Goal: Task Accomplishment & Management: Manage account settings

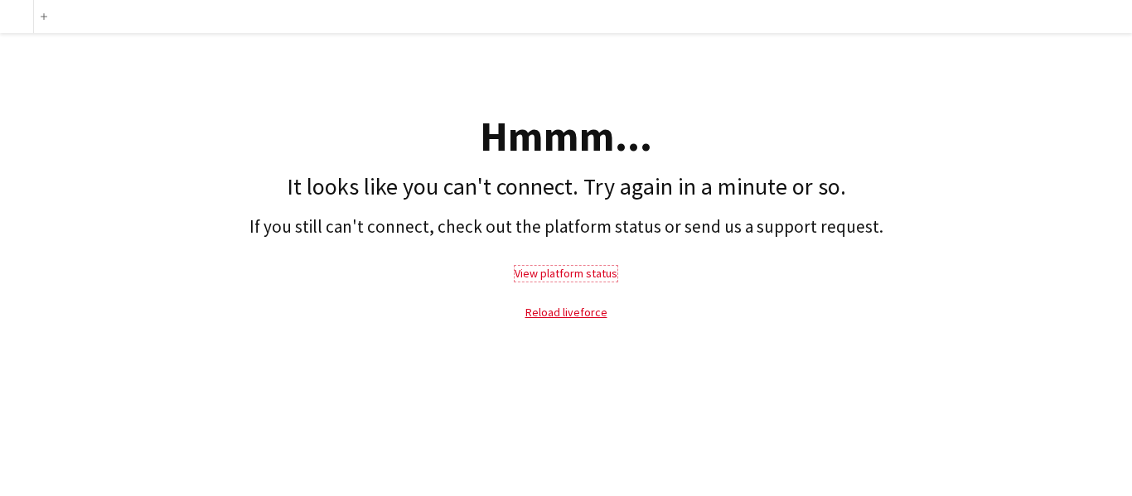
click at [574, 269] on link "View platform status" at bounding box center [565, 273] width 103 height 15
click at [580, 311] on link "Reload liveforce" at bounding box center [566, 312] width 82 height 15
click at [554, 315] on link "Reload liveforce" at bounding box center [566, 312] width 82 height 15
click at [514, 174] on h1 "It looks like you can't connect. Try again in a minute or so." at bounding box center [565, 187] width 1115 height 28
click at [556, 273] on link "View platform status" at bounding box center [565, 273] width 103 height 15
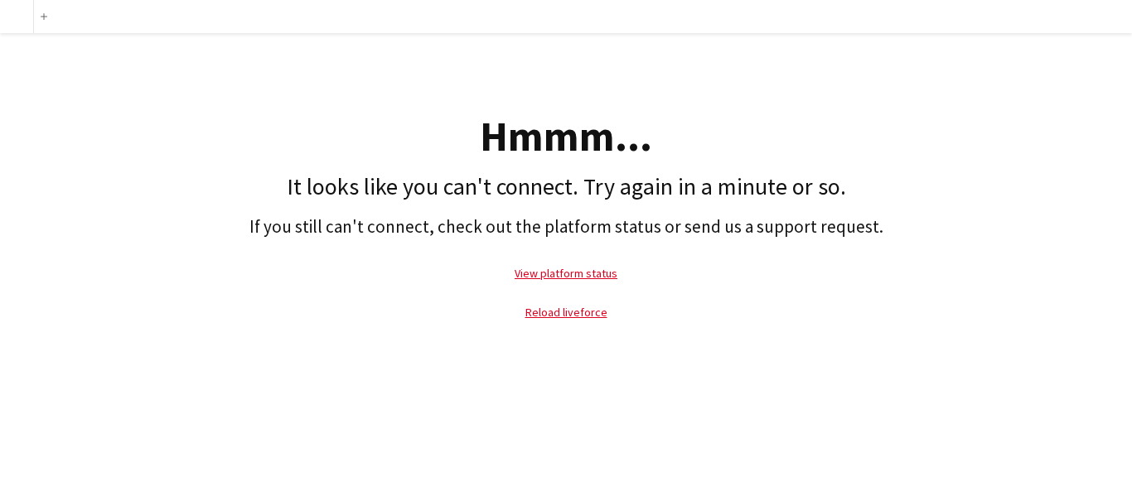
click at [16, 19] on div at bounding box center [16, 16] width 33 height 33
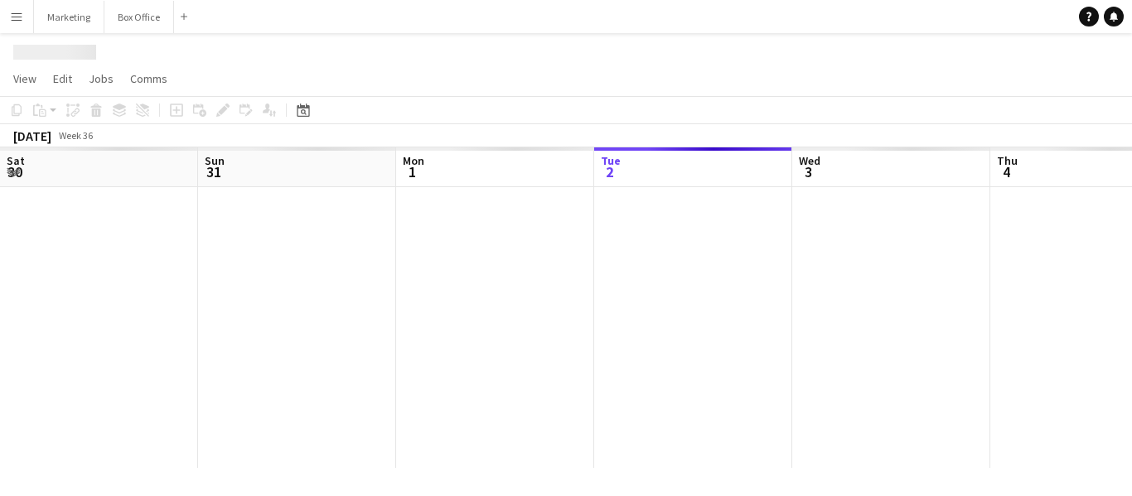
scroll to position [0, 396]
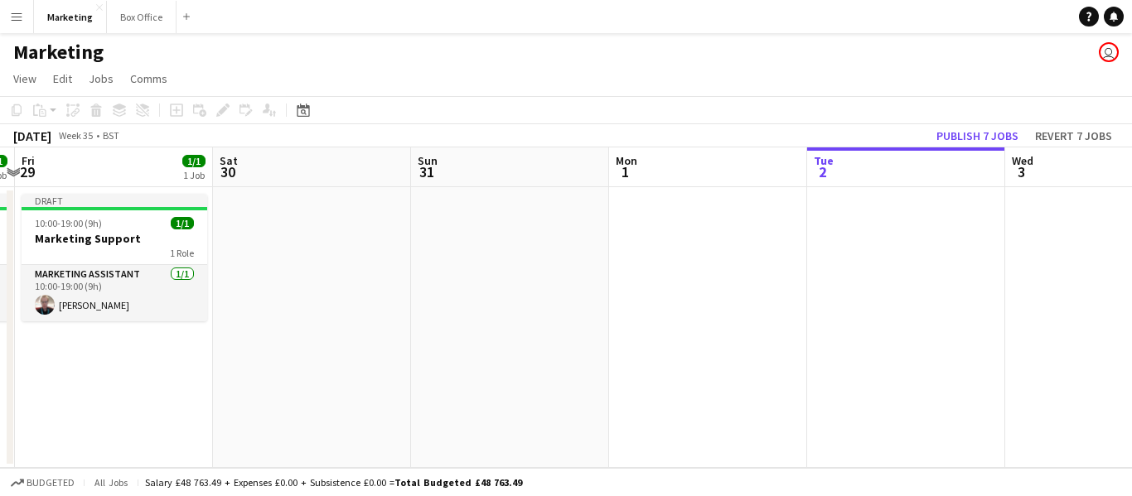
drag, startPoint x: 302, startPoint y: 374, endPoint x: 828, endPoint y: 303, distance: 530.9
click at [828, 303] on app-calendar-viewport "Wed 27 1/1 1 Job Thu 28 1/1 1 Job Fri 29 1/1 1 Job Sat 30 Sun 31 Mon 1 Tue 2 We…" at bounding box center [566, 307] width 1132 height 321
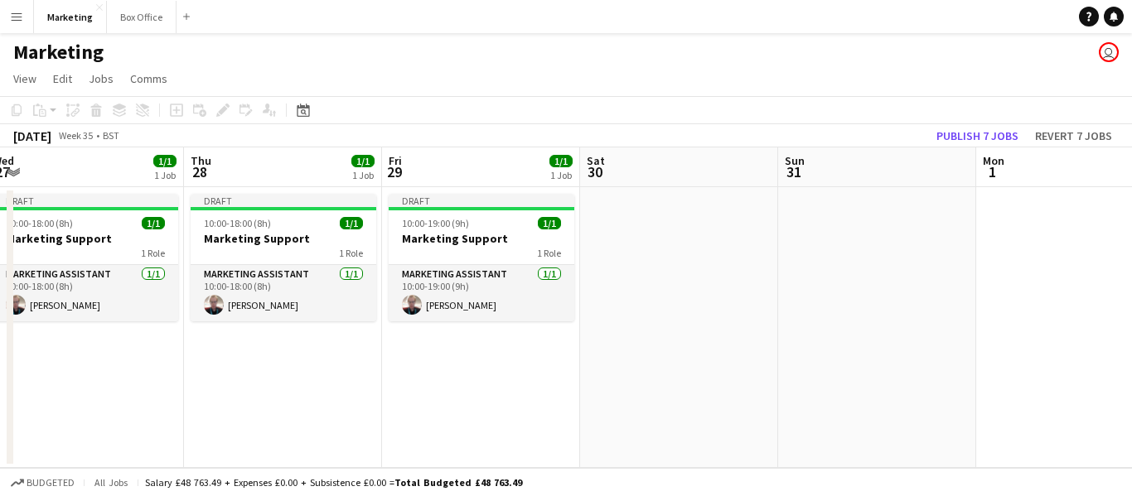
scroll to position [0, 384]
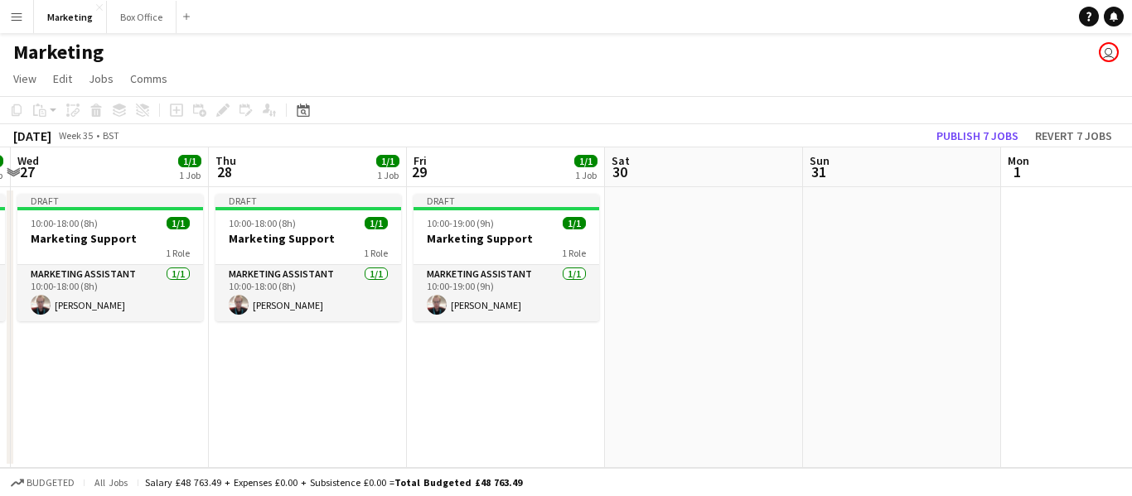
drag, startPoint x: 325, startPoint y: 370, endPoint x: 654, endPoint y: 319, distance: 332.9
click at [654, 320] on app-calendar-viewport "Mon 25 Tue 26 1/1 1 Job Wed 27 1/1 1 Job Thu 28 1/1 1 Job Fri 29 1/1 1 Job Sat …" at bounding box center [566, 307] width 1132 height 321
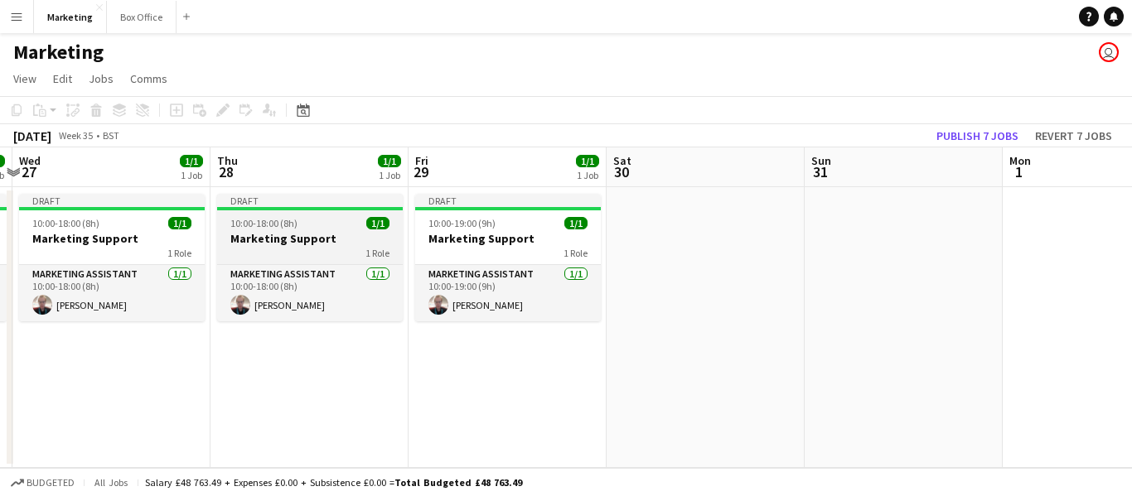
click at [270, 253] on div "1 Role" at bounding box center [310, 252] width 186 height 13
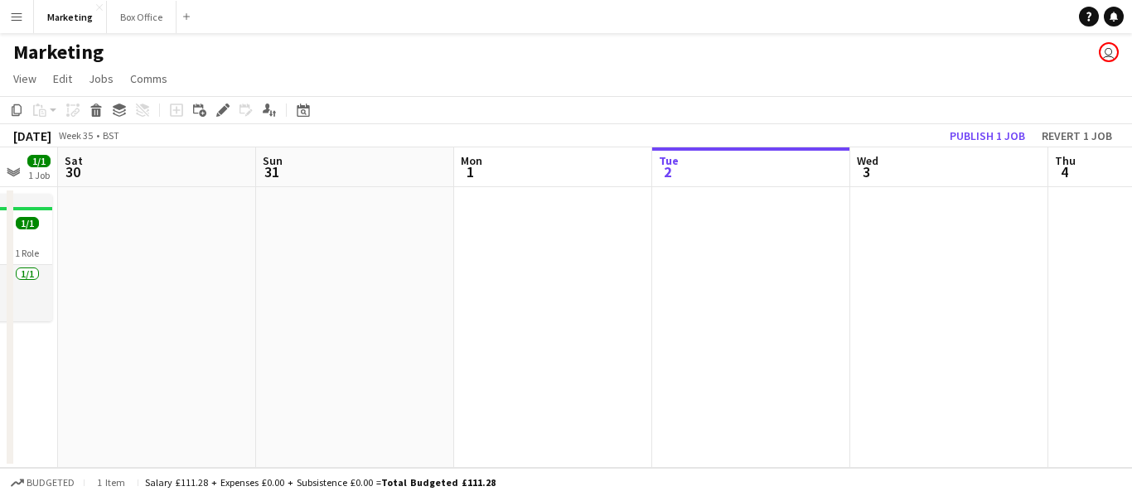
drag, startPoint x: 825, startPoint y: 389, endPoint x: 288, endPoint y: 364, distance: 537.4
click at [281, 365] on app-calendar-viewport "Wed 27 1/1 1 Job Thu 28 1/1 1 Job Fri 29 1/1 1 Job Sat 30 Sun 31 Mon 1 Tue 2 We…" at bounding box center [566, 307] width 1132 height 321
click at [722, 244] on app-date-cell at bounding box center [755, 327] width 198 height 281
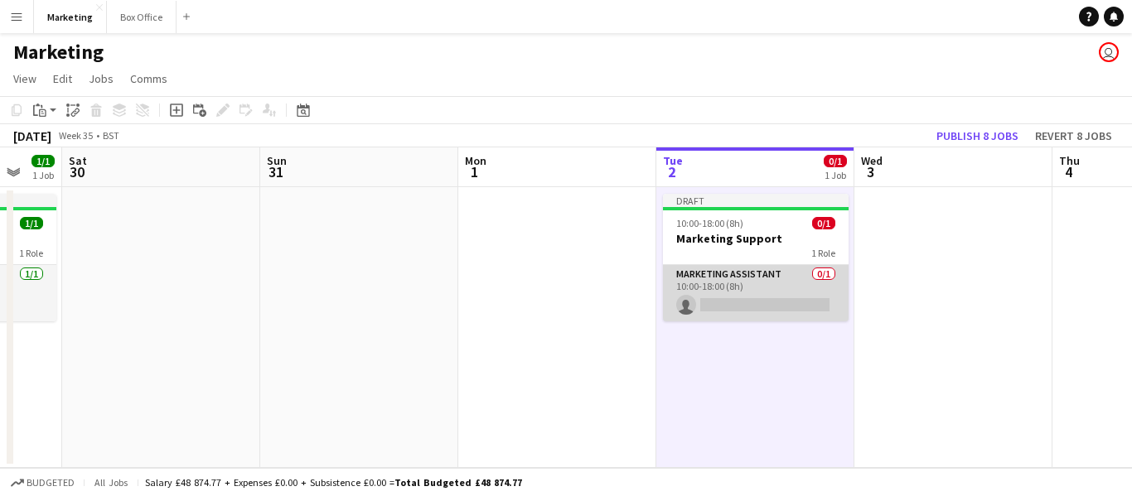
click at [724, 287] on app-card-role "Marketing Assistant 0/1 10:00-18:00 (8h) single-neutral-actions" at bounding box center [756, 293] width 186 height 56
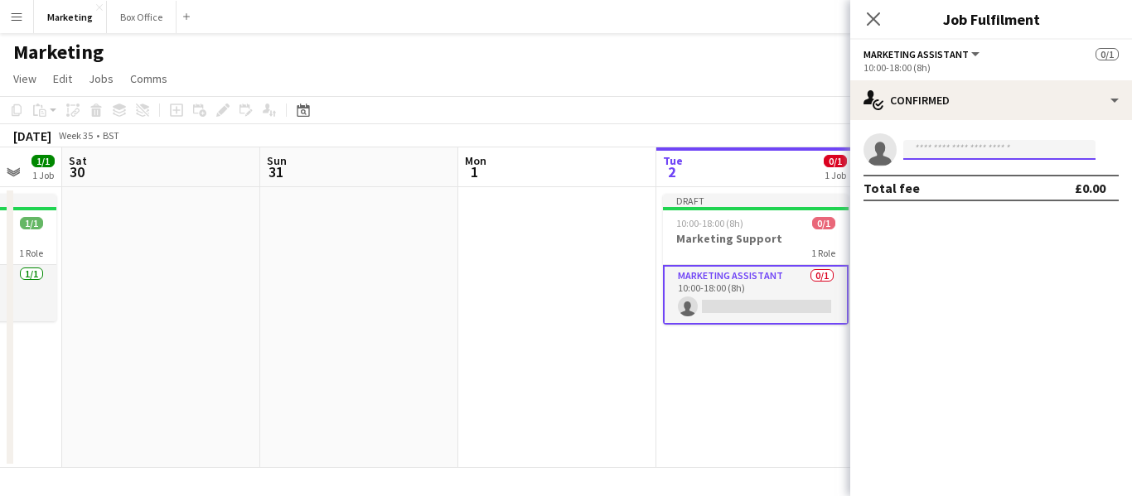
click at [960, 146] on input at bounding box center [999, 150] width 192 height 20
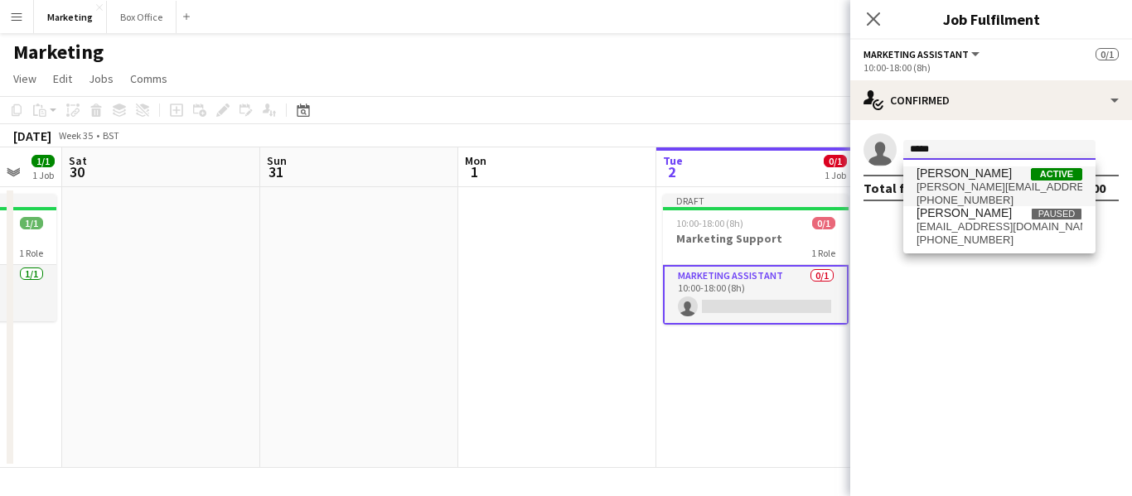
type input "*****"
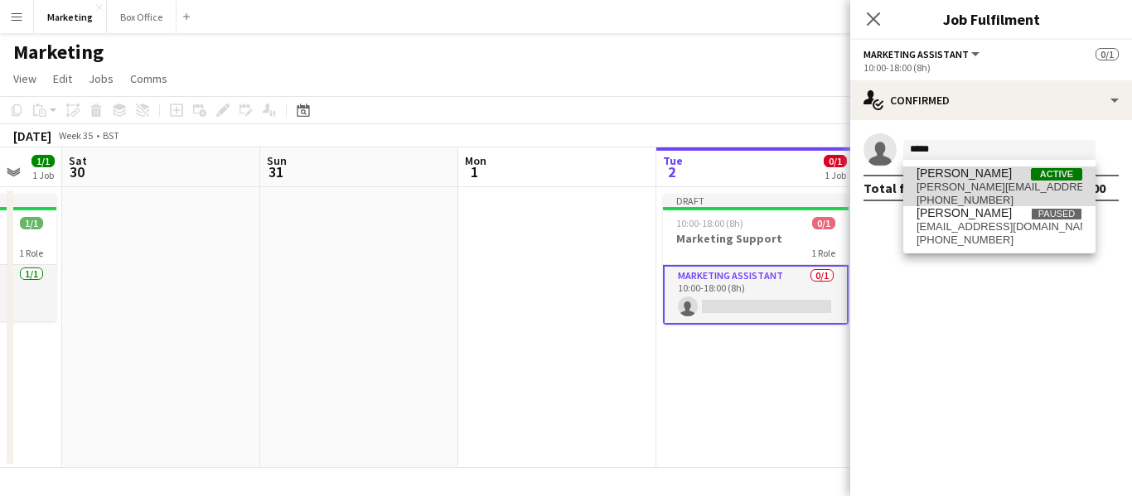
click at [969, 175] on span "[PERSON_NAME]" at bounding box center [963, 174] width 95 height 14
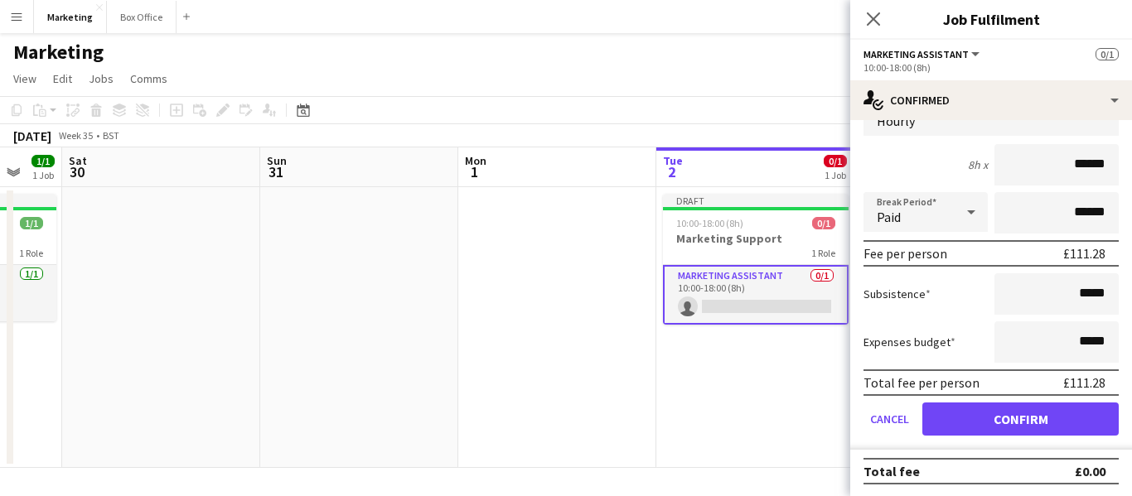
scroll to position [94, 0]
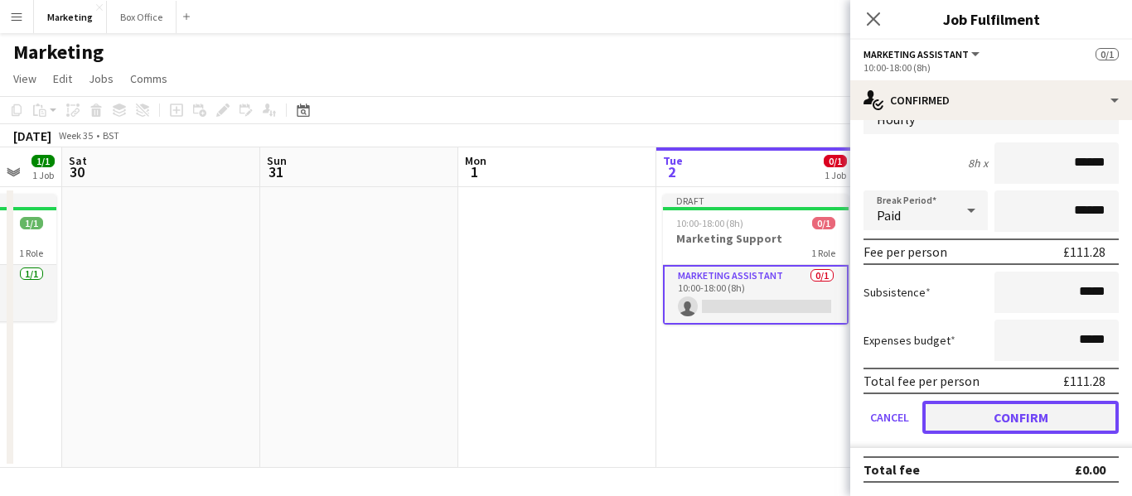
click at [1000, 416] on button "Confirm" at bounding box center [1020, 417] width 196 height 33
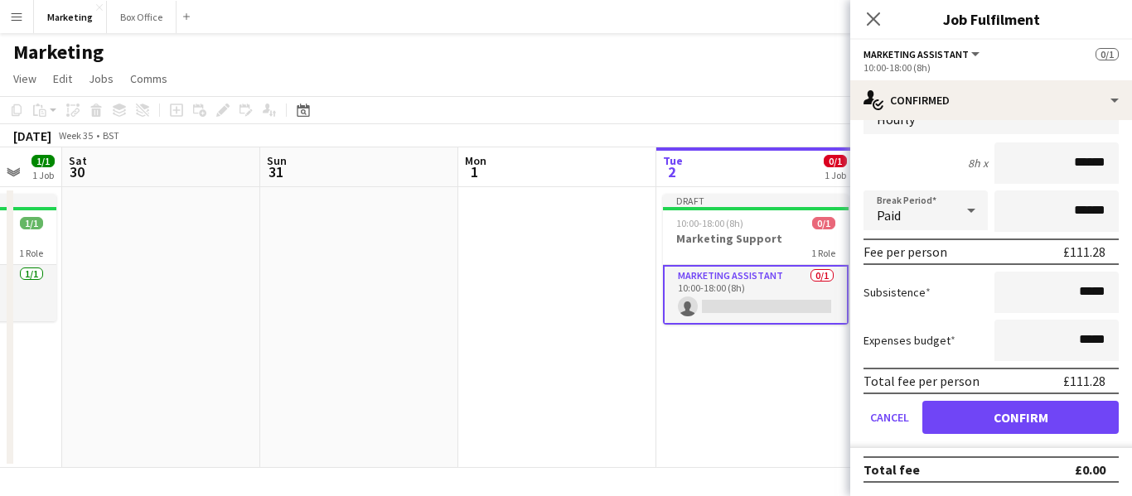
scroll to position [0, 0]
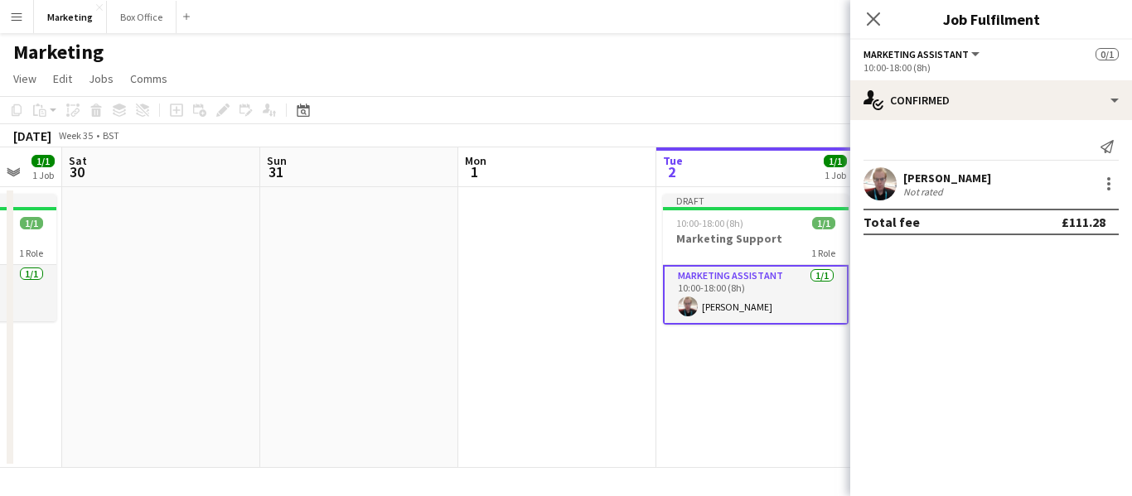
click at [725, 394] on app-date-cell "Draft 10:00-18:00 (8h) 1/1 Marketing Support 1 Role Marketing Assistant [DATE] …" at bounding box center [755, 327] width 198 height 281
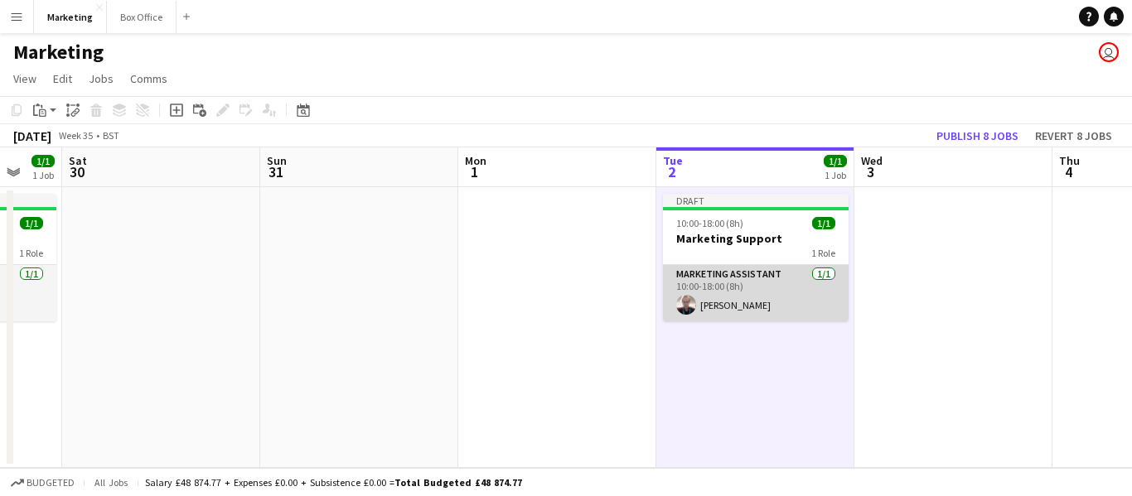
click at [732, 283] on app-card-role "Marketing Assistant [DATE] 10:00-18:00 (8h) [PERSON_NAME]" at bounding box center [756, 293] width 186 height 56
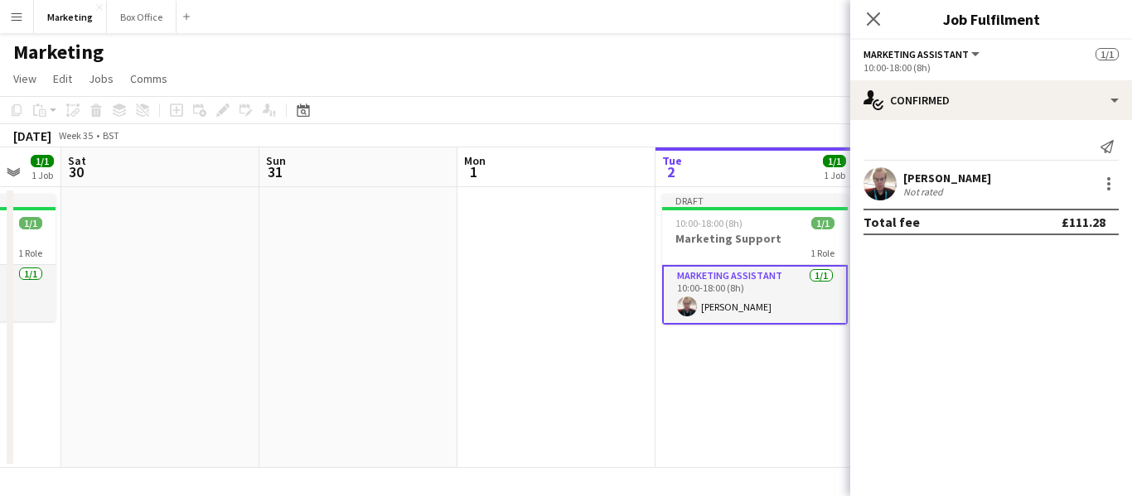
click at [712, 388] on app-date-cell "Draft 10:00-18:00 (8h) 1/1 Marketing Support 1 Role Marketing Assistant [DATE] …" at bounding box center [754, 327] width 198 height 281
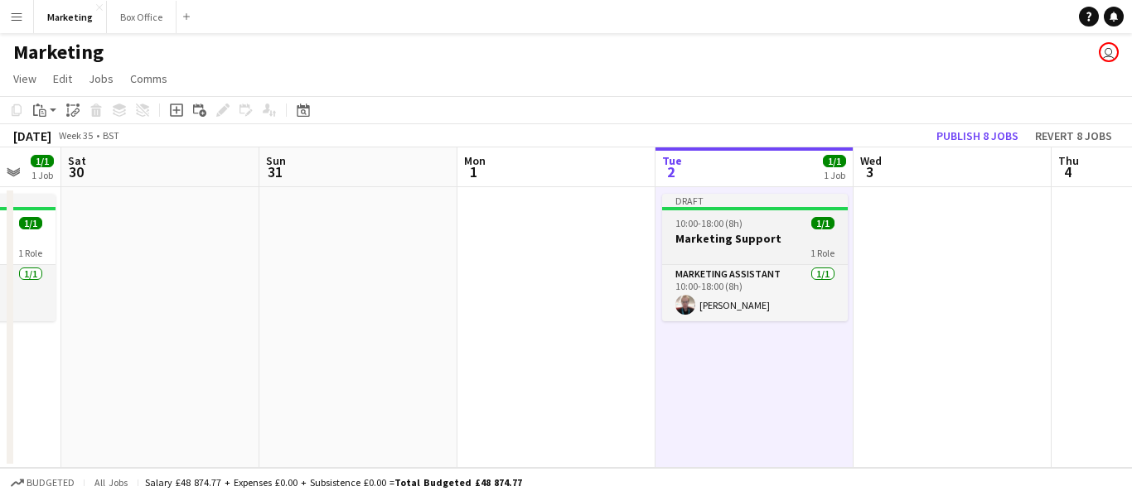
click at [704, 249] on div "1 Role" at bounding box center [755, 252] width 186 height 13
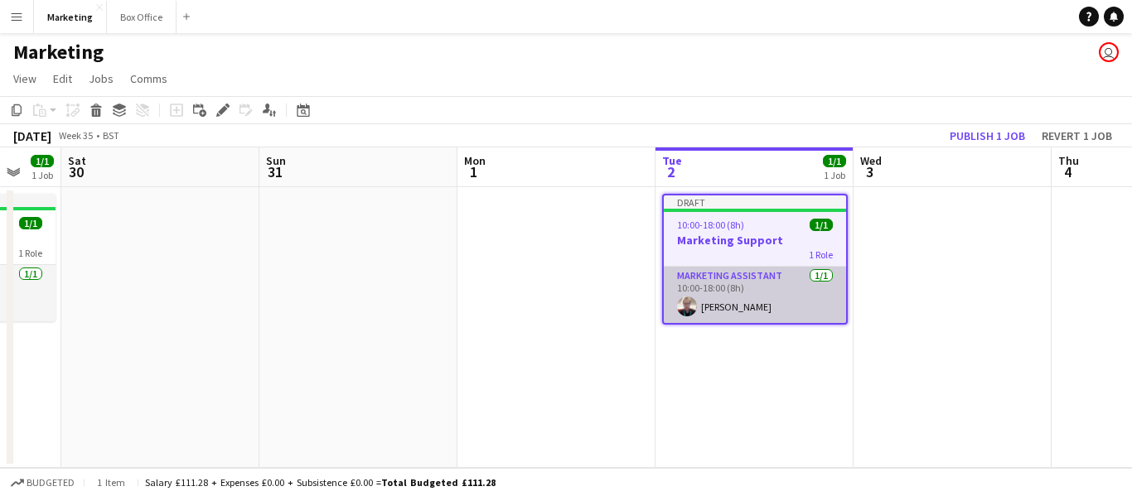
click at [725, 293] on app-card-role "Marketing Assistant [DATE] 10:00-18:00 (8h) [PERSON_NAME]" at bounding box center [755, 295] width 182 height 56
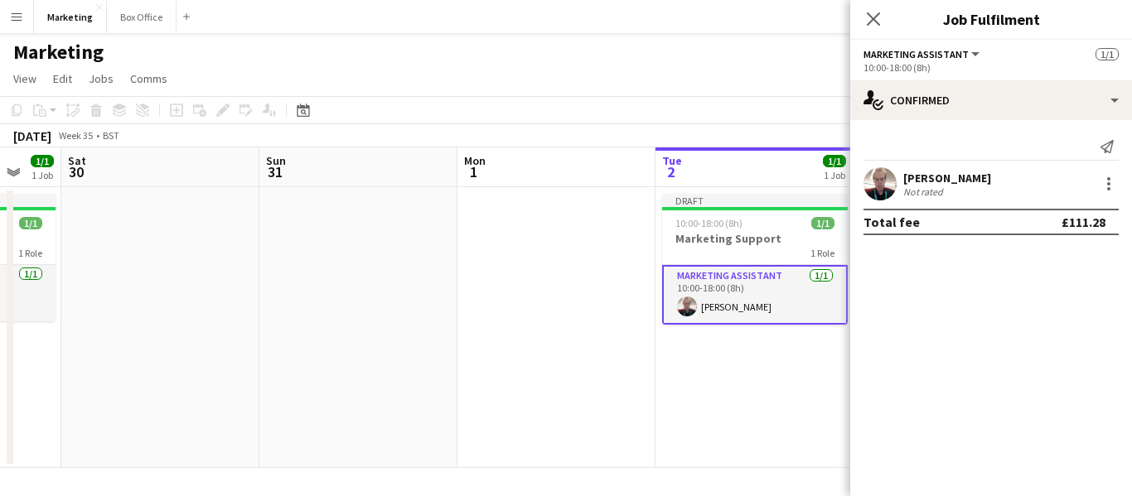
click at [775, 391] on app-date-cell "Draft 10:00-18:00 (8h) 1/1 Marketing Support 1 Role Marketing Assistant [DATE] …" at bounding box center [754, 327] width 198 height 281
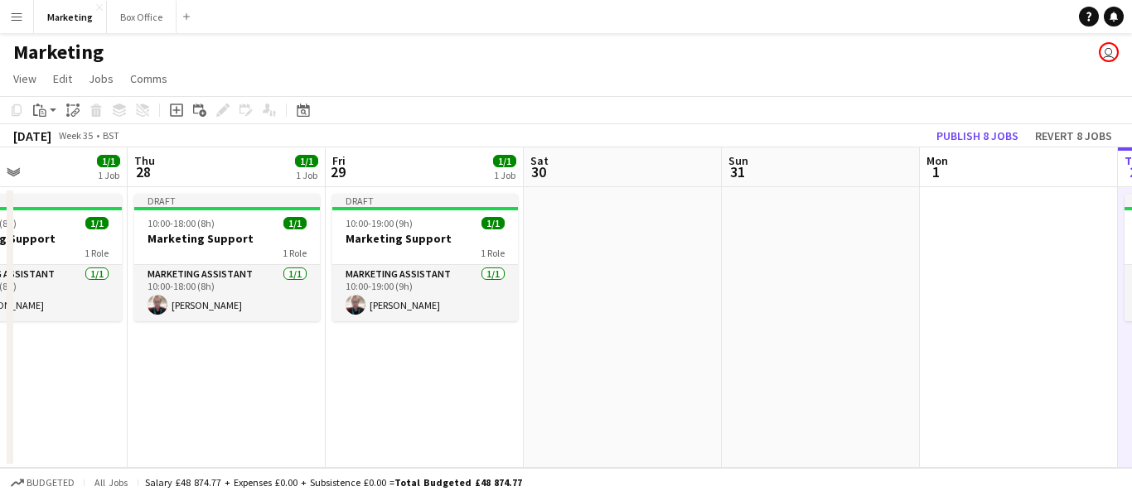
scroll to position [0, 431]
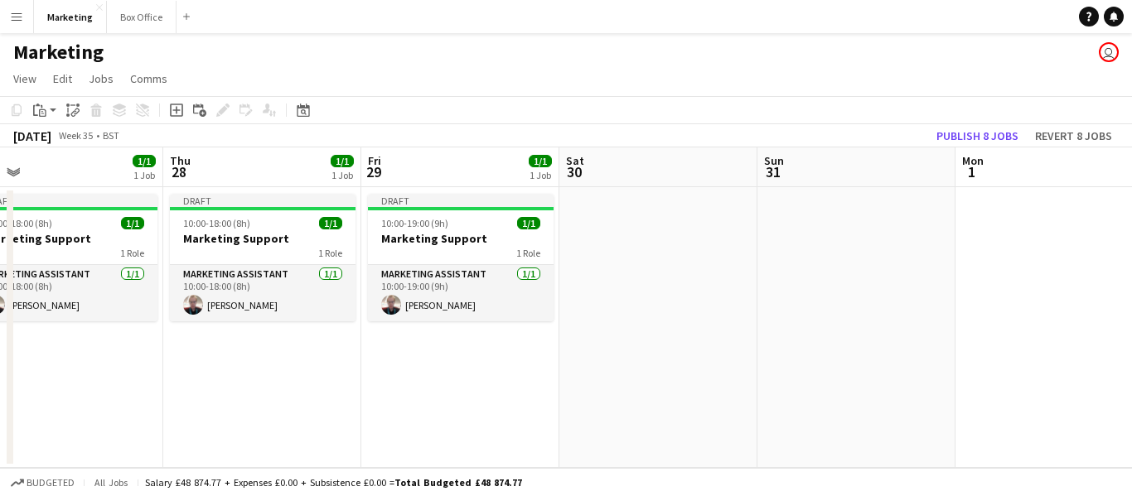
drag, startPoint x: 534, startPoint y: 369, endPoint x: 1032, endPoint y: 331, distance: 499.3
click at [1032, 331] on app-calendar-viewport "Mon 25 Tue 26 1/1 1 Job Wed 27 1/1 1 Job Thu 28 1/1 1 Job Fri 29 1/1 1 Job Sat …" at bounding box center [566, 307] width 1132 height 321
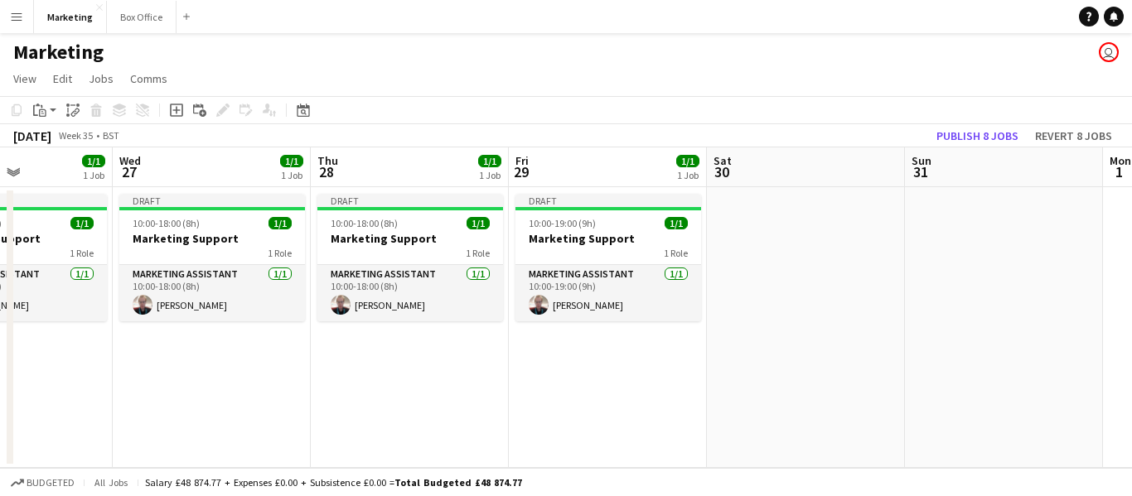
scroll to position [0, 478]
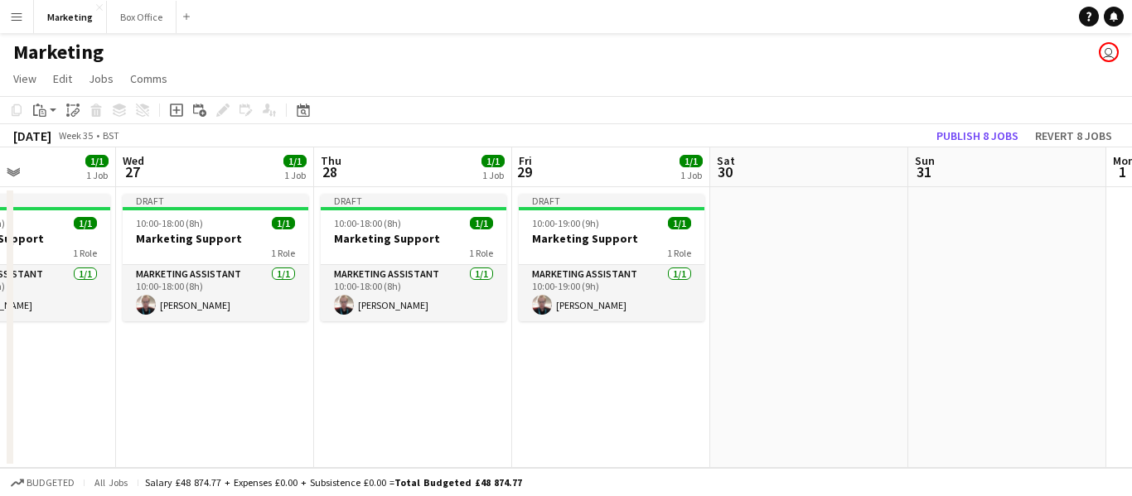
drag, startPoint x: 315, startPoint y: 398, endPoint x: 466, endPoint y: 376, distance: 152.3
click at [466, 376] on app-calendar-viewport "Sun 24 Mon 25 Tue 26 1/1 1 Job Wed 27 1/1 1 Job Thu 28 1/1 1 Job Fri 29 1/1 1 J…" at bounding box center [566, 307] width 1132 height 321
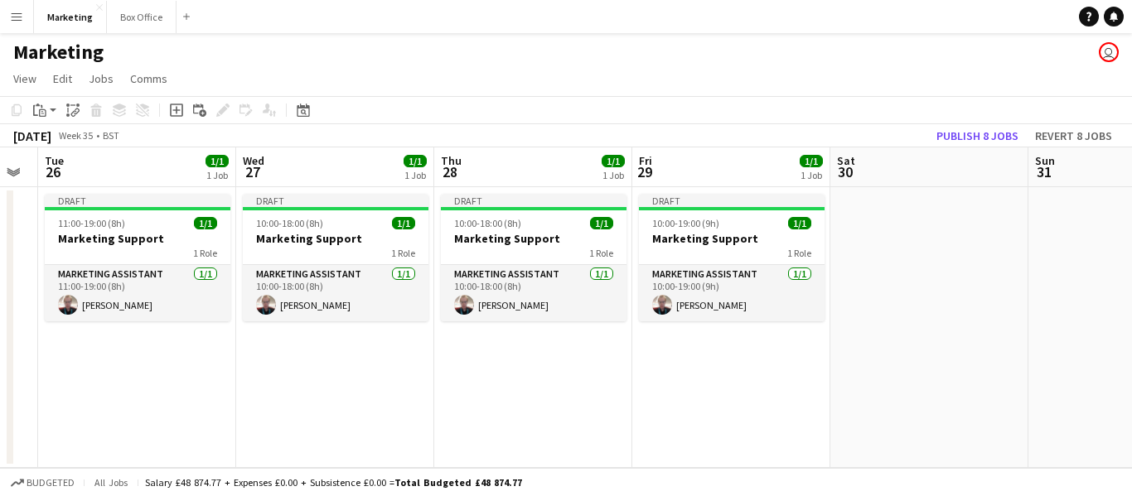
scroll to position [0, 516]
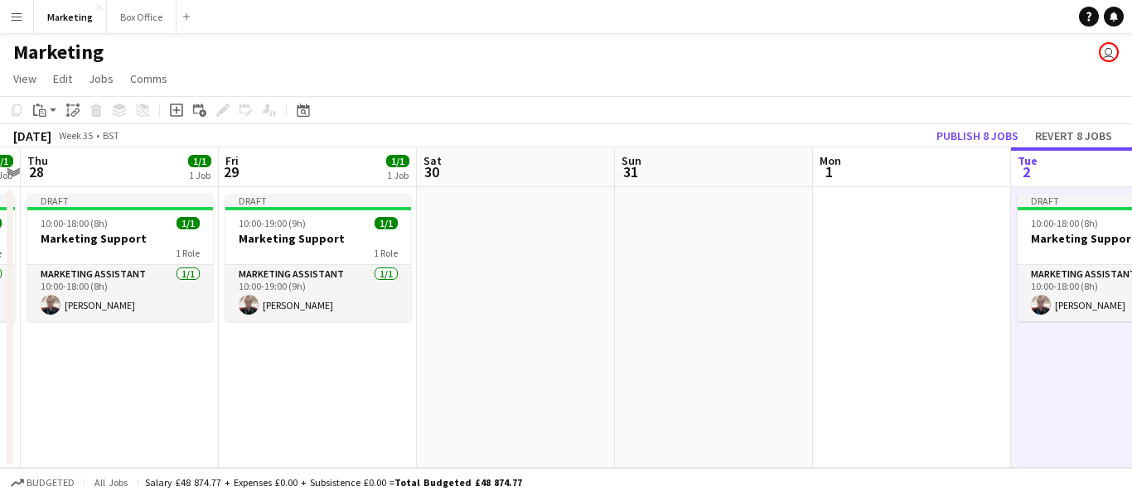
drag, startPoint x: 395, startPoint y: 360, endPoint x: 99, endPoint y: 421, distance: 301.9
click at [99, 420] on app-calendar-viewport "Mon 25 Tue 26 1/1 1 Job Wed 27 1/1 1 Job Thu 28 1/1 1 Job Fri 29 1/1 1 Job Sat …" at bounding box center [566, 307] width 1132 height 321
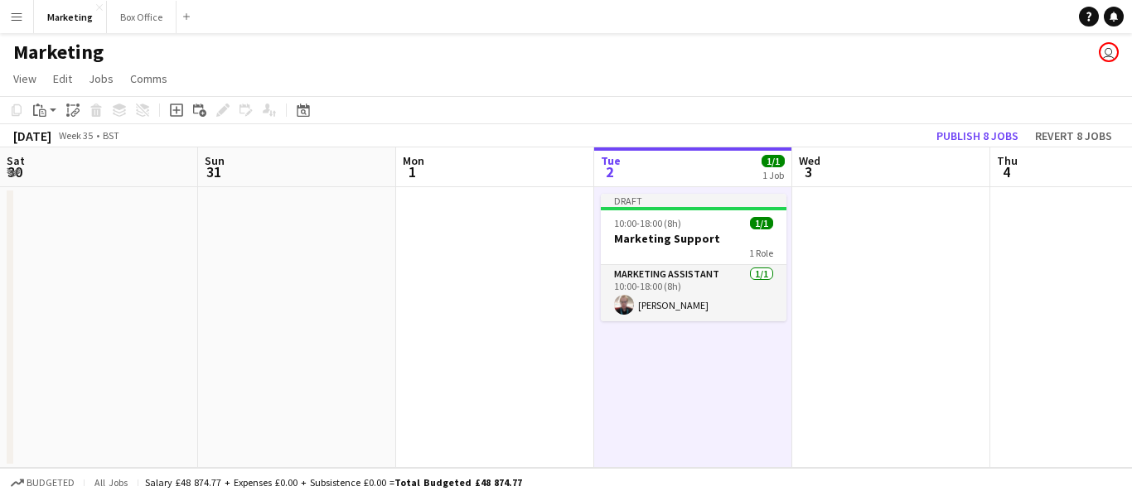
scroll to position [0, 622]
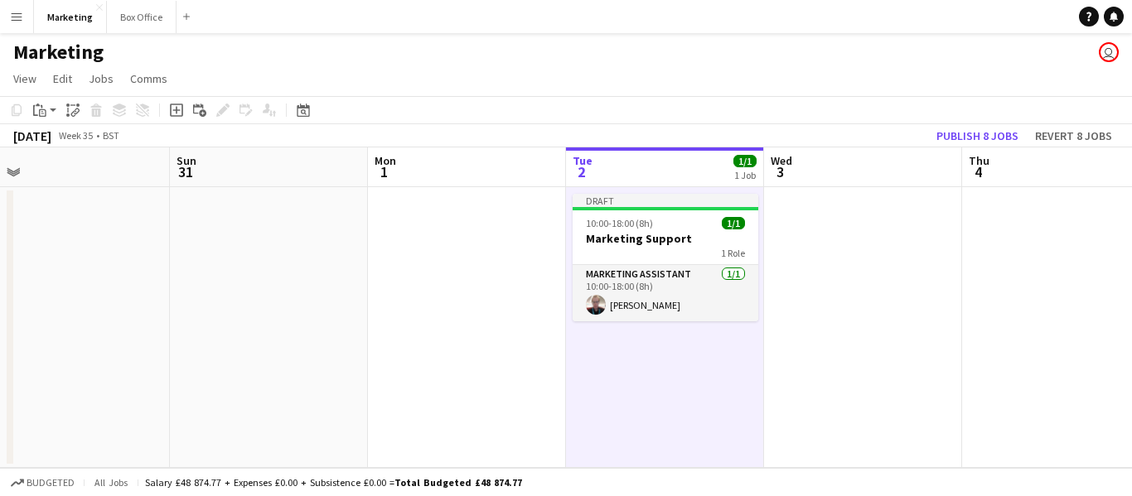
drag, startPoint x: 881, startPoint y: 299, endPoint x: 439, endPoint y: 355, distance: 445.9
click at [439, 355] on app-calendar-viewport "Wed 27 1/1 1 Job Thu 28 1/1 1 Job Fri 29 1/1 1 Job Sat 30 Sun 31 Mon 1 Tue 2 1/…" at bounding box center [566, 307] width 1132 height 321
click at [699, 353] on app-date-cell "Draft 10:00-18:00 (8h) 1/1 Marketing Support 1 Role Marketing Assistant [DATE] …" at bounding box center [665, 327] width 198 height 281
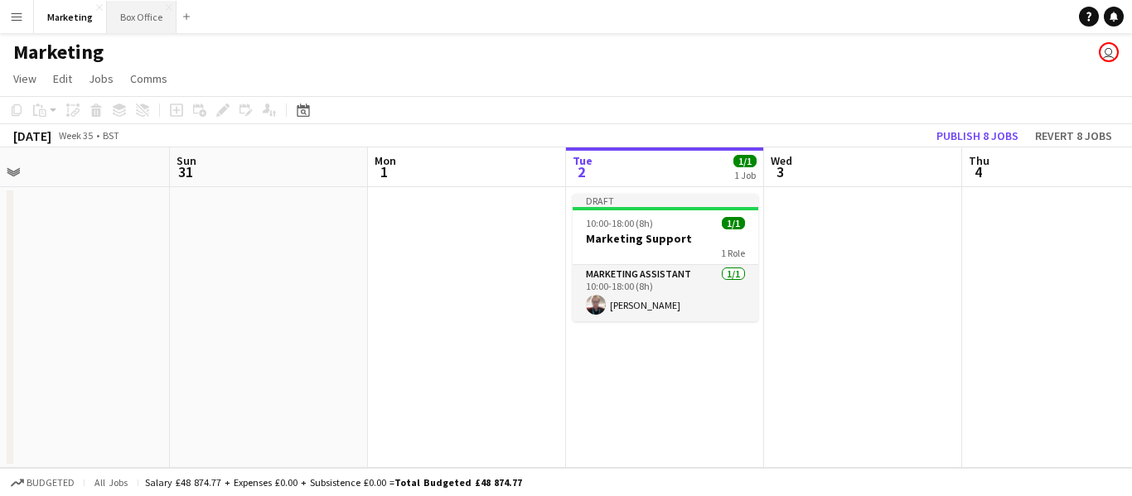
click at [133, 17] on button "Box Office Close" at bounding box center [142, 17] width 70 height 32
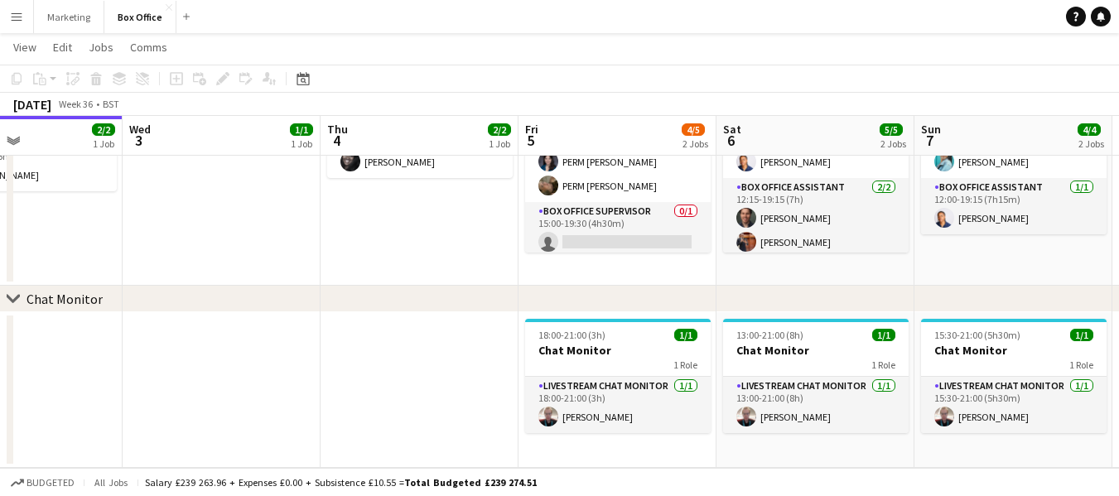
scroll to position [0, 674]
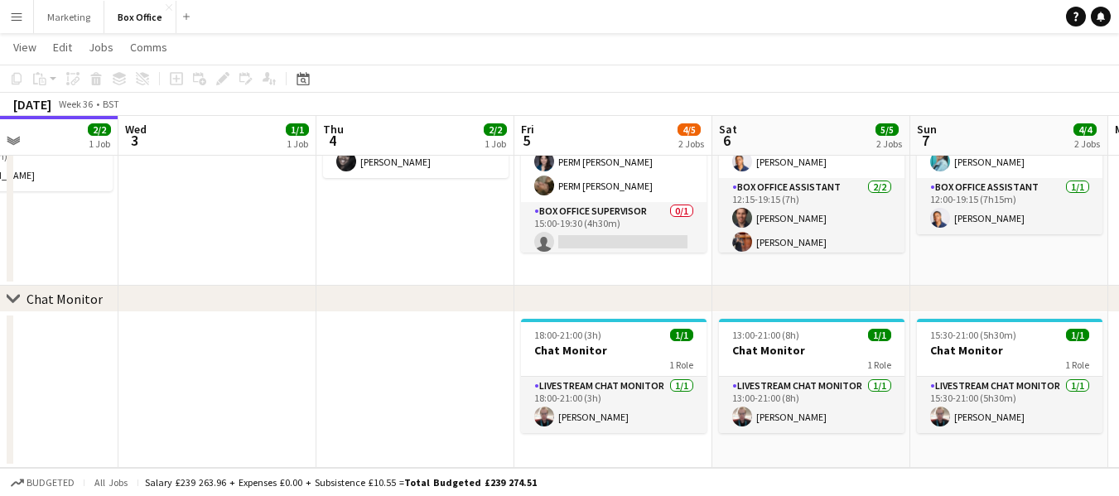
drag, startPoint x: 726, startPoint y: 378, endPoint x: 448, endPoint y: 418, distance: 280.4
click at [448, 418] on app-calendar-viewport "Sat 30 Sun 31 Mon 1 0/1 1 Job Tue 2 2/2 1 Job Wed 3 1/1 1 Job Thu 4 2/2 1 Job F…" at bounding box center [559, 174] width 1119 height 588
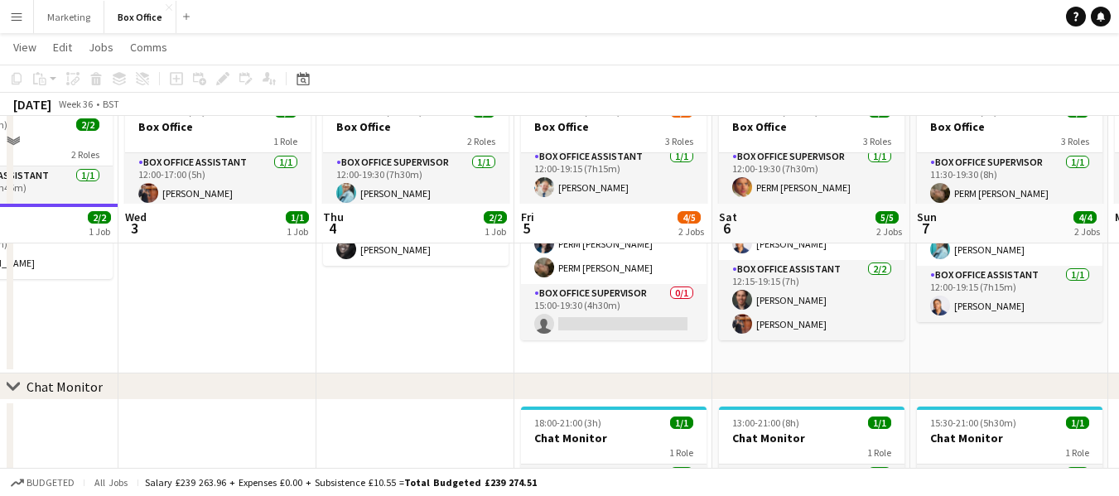
scroll to position [185, 0]
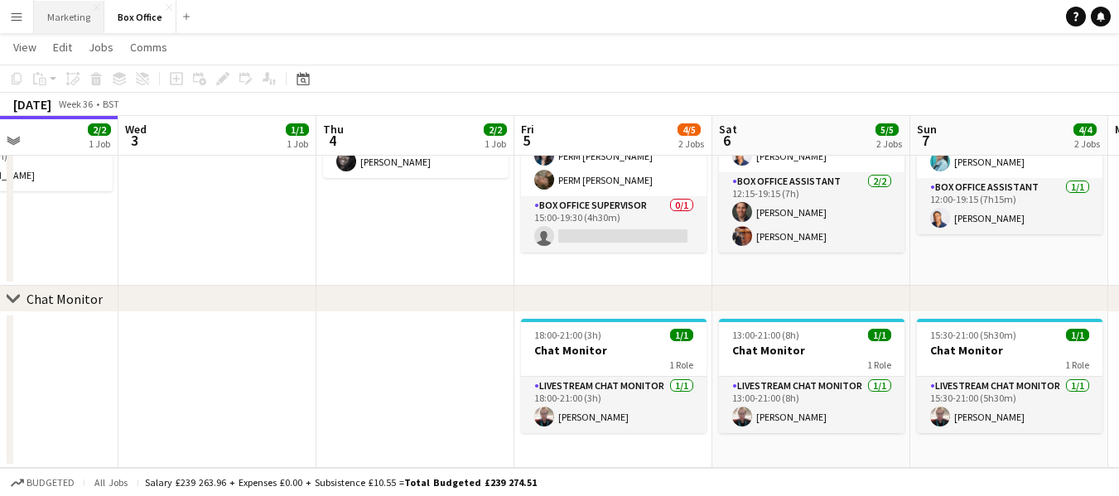
click at [56, 16] on button "Marketing Close" at bounding box center [69, 17] width 70 height 32
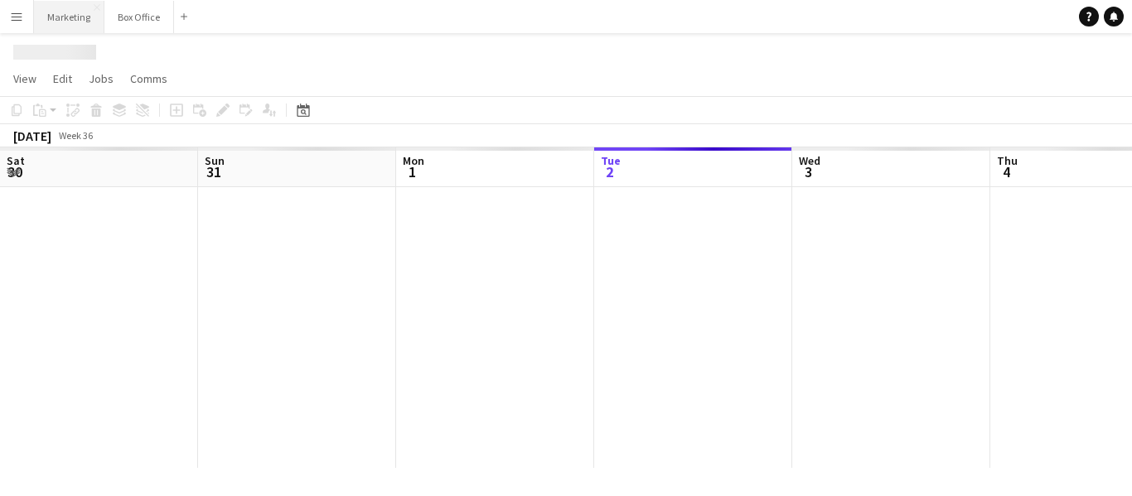
scroll to position [0, 396]
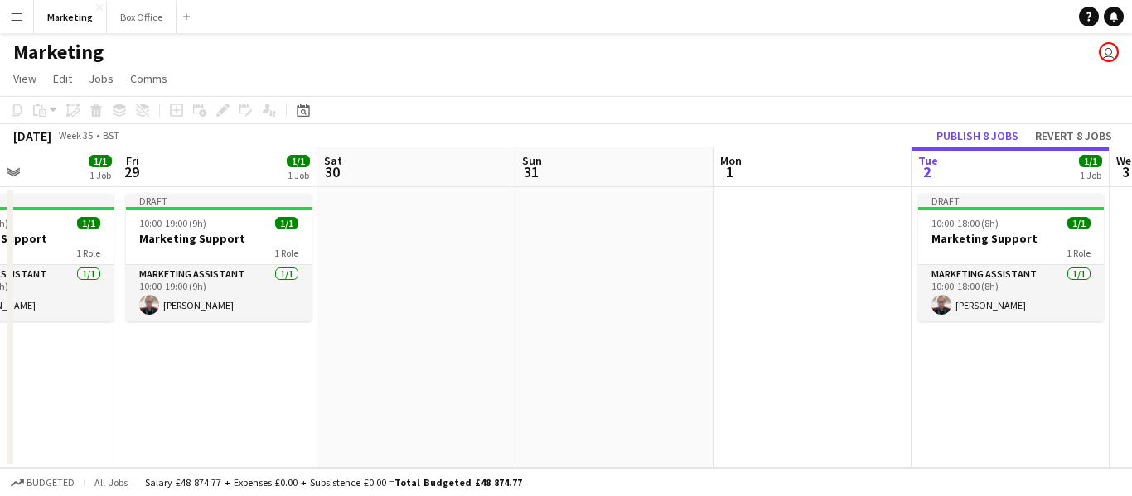
drag, startPoint x: 248, startPoint y: 400, endPoint x: 941, endPoint y: 349, distance: 695.3
click at [941, 349] on app-calendar-viewport "Tue 26 1/1 1 Job Wed 27 1/1 1 Job Thu 28 1/1 1 Job Fri 29 1/1 1 Job Sat 30 Sun …" at bounding box center [566, 307] width 1132 height 321
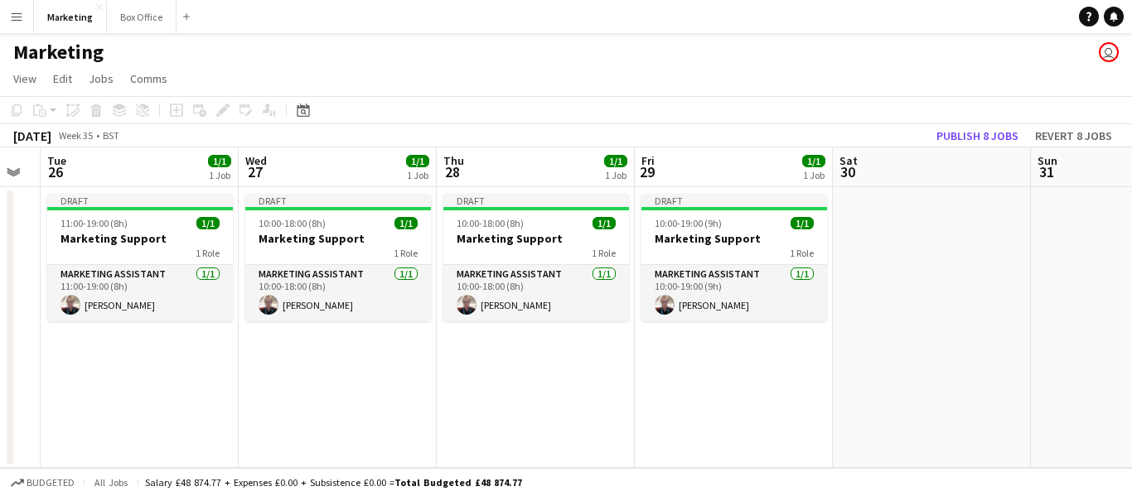
scroll to position [0, 478]
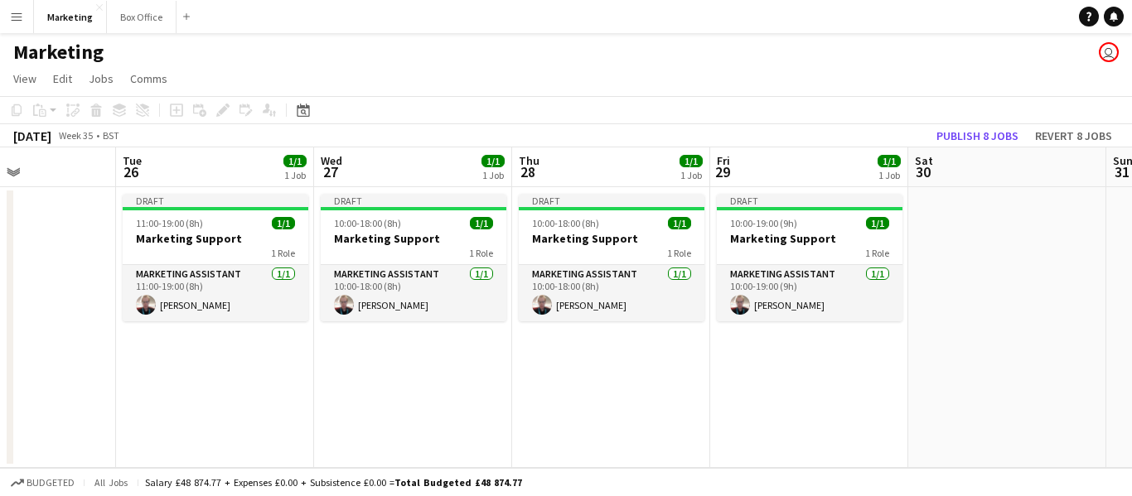
drag, startPoint x: 247, startPoint y: 401, endPoint x: 838, endPoint y: 370, distance: 591.5
click at [838, 370] on app-calendar-viewport "Sat 23 Sun 24 Mon 25 Tue 26 1/1 1 Job Wed 27 1/1 1 Job Thu 28 1/1 1 Job Fri 29 …" at bounding box center [566, 307] width 1132 height 321
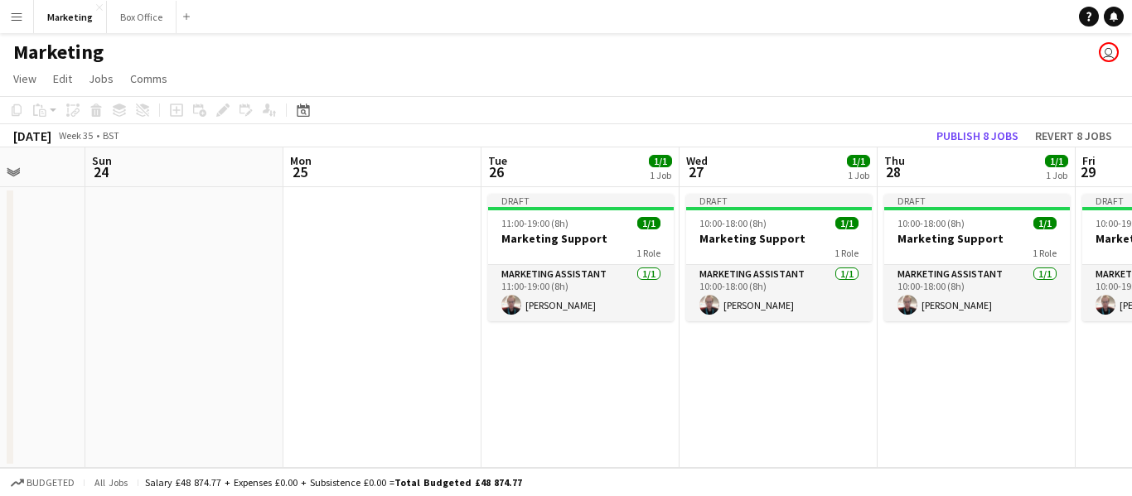
scroll to position [0, 504]
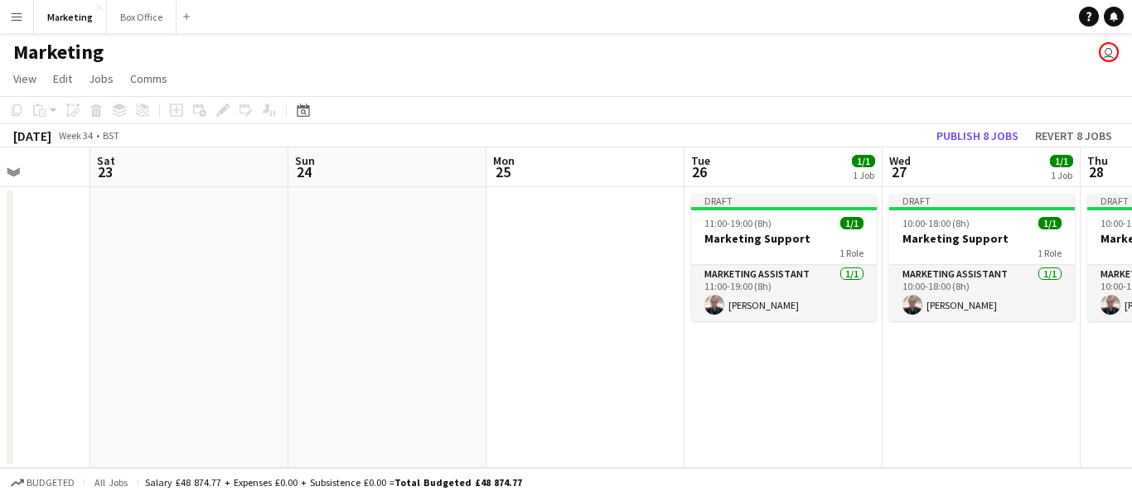
drag, startPoint x: 275, startPoint y: 412, endPoint x: 843, endPoint y: 385, distance: 568.9
click at [843, 385] on app-calendar-viewport "Wed 20 1/1 1 Job Thu 21 1/1 1 Job Fri 22 Sat 23 Sun 24 Mon 25 Tue 26 1/1 1 Job …" at bounding box center [566, 307] width 1132 height 321
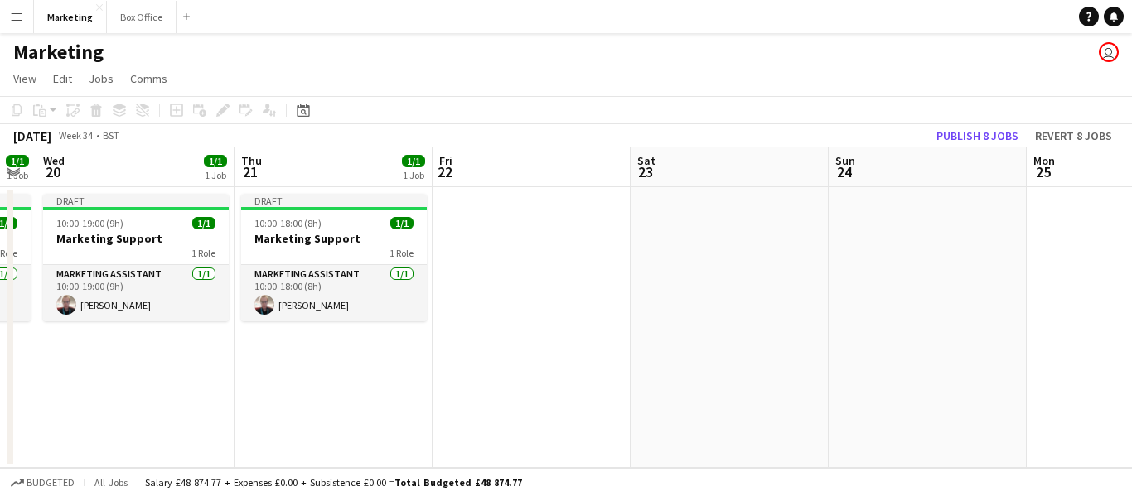
drag, startPoint x: 220, startPoint y: 389, endPoint x: 761, endPoint y: 354, distance: 541.3
click at [761, 354] on app-calendar-viewport "Mon 18 Tue 19 1/1 1 Job Wed 20 1/1 1 Job Thu 21 1/1 1 Job Fri 22 Sat 23 Sun 24 …" at bounding box center [566, 307] width 1132 height 321
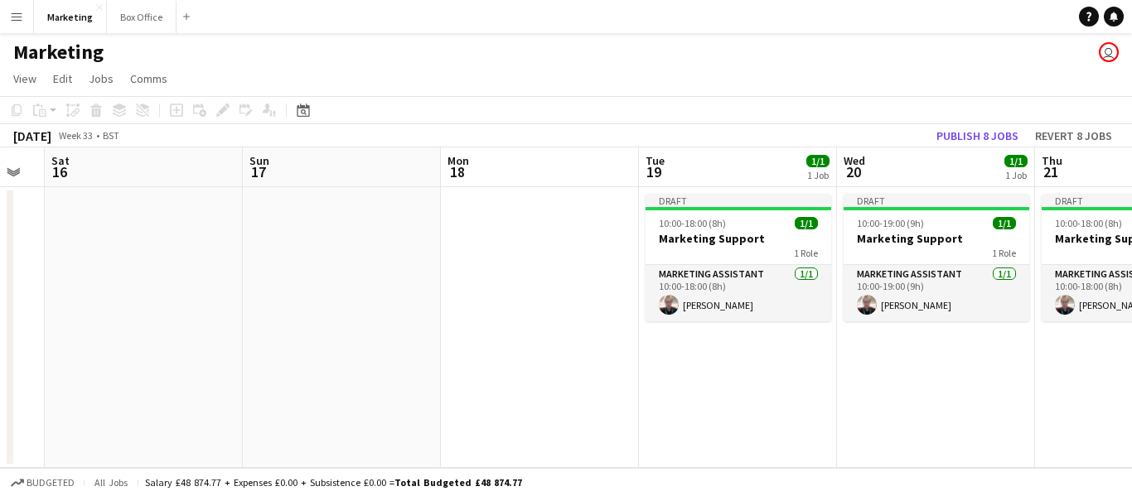
drag, startPoint x: 156, startPoint y: 404, endPoint x: 956, endPoint y: 375, distance: 800.8
click at [956, 375] on app-calendar-viewport "Thu 14 1/1 1 Job Fri 15 Sat 16 Sun 17 Mon 18 Tue 19 1/1 1 Job Wed 20 1/1 1 Job …" at bounding box center [566, 307] width 1132 height 321
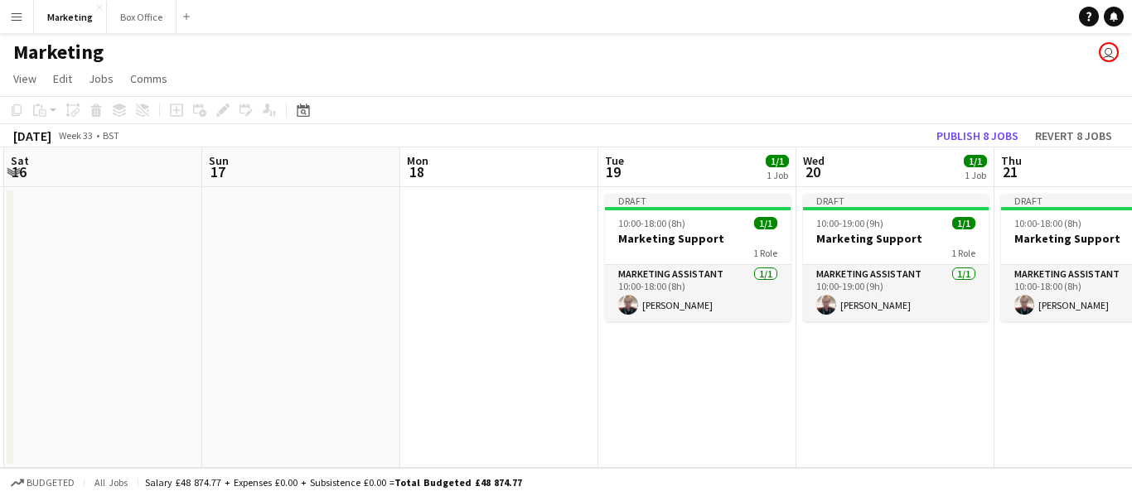
drag, startPoint x: 248, startPoint y: 393, endPoint x: 273, endPoint y: 365, distance: 37.5
click at [207, 362] on app-calendar-viewport "Wed 13 1/1 1 Job Thu 14 1/1 1 Job Fri 15 Sat 16 Sun 17 Mon 18 Tue 19 1/1 1 Job …" at bounding box center [566, 307] width 1132 height 321
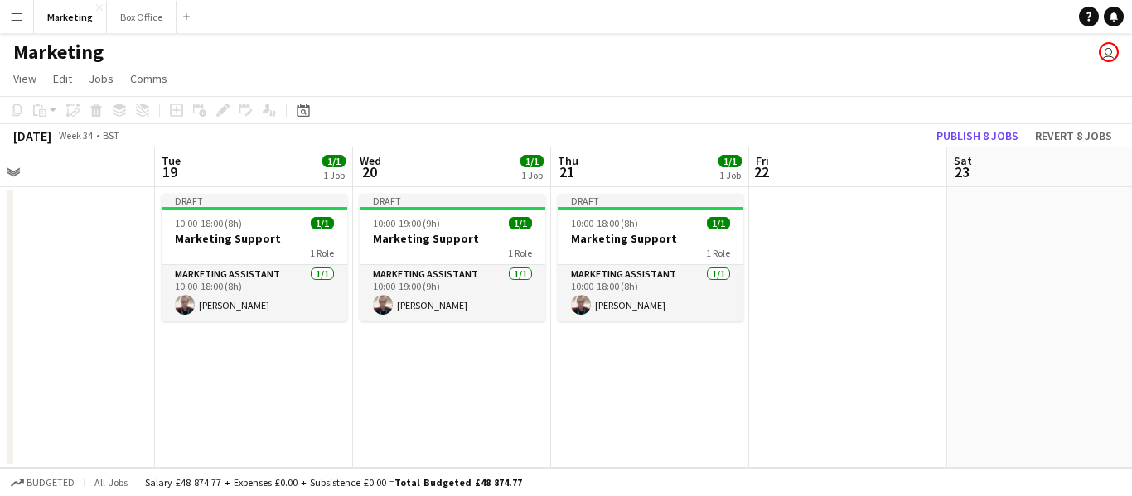
scroll to position [0, 611]
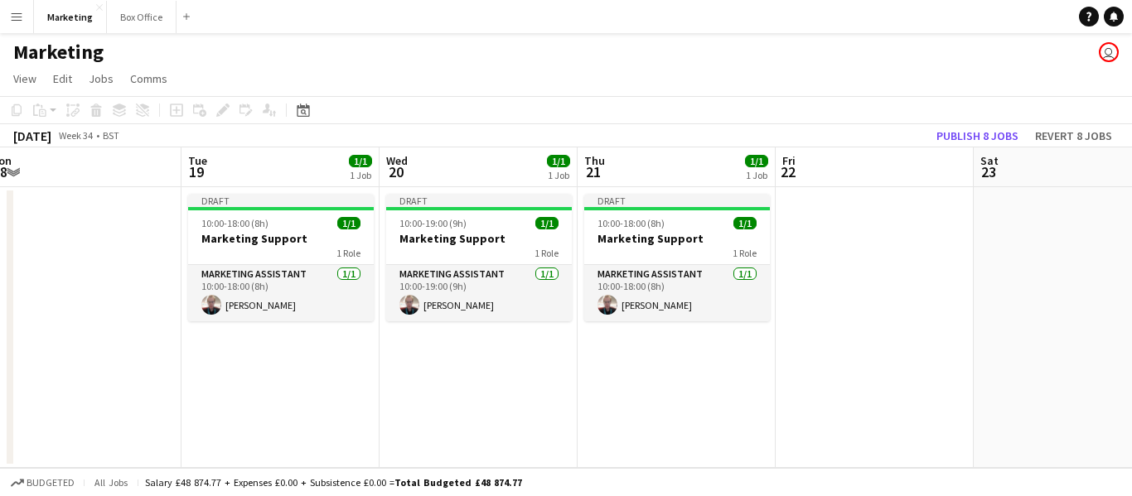
drag, startPoint x: 700, startPoint y: 375, endPoint x: 283, endPoint y: 390, distance: 417.0
click at [283, 390] on app-calendar-viewport "Fri 15 Sat 16 Sun 17 Mon 18 Tue 19 1/1 1 Job Wed 20 1/1 1 Job Thu 21 1/1 1 Job …" at bounding box center [566, 307] width 1132 height 321
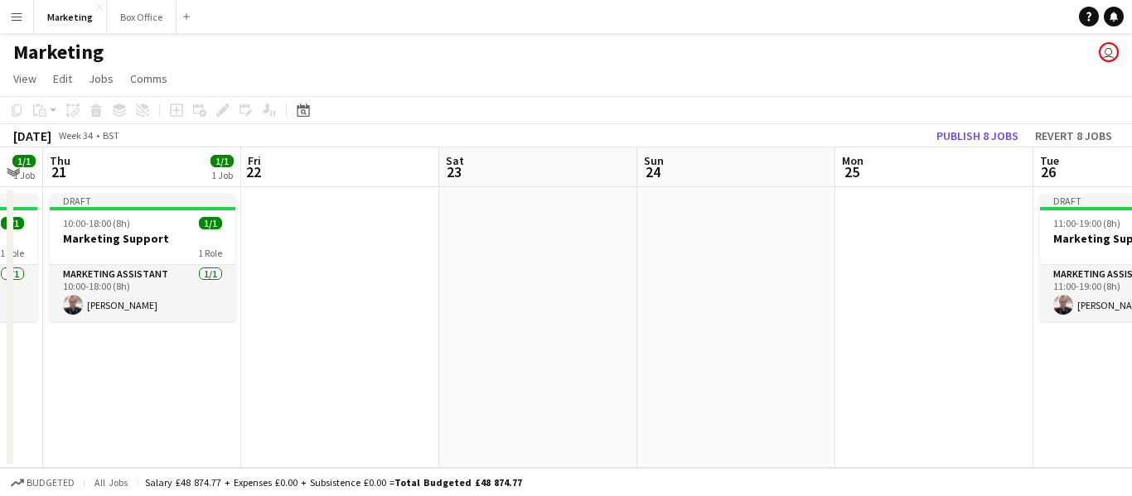
drag, startPoint x: 693, startPoint y: 413, endPoint x: 157, endPoint y: 452, distance: 537.5
click at [157, 452] on app-calendar-viewport "Mon 18 Tue 19 1/1 1 Job Wed 20 1/1 1 Job Thu 21 1/1 1 Job Fri 22 Sat 23 Sun 24 …" at bounding box center [566, 307] width 1132 height 321
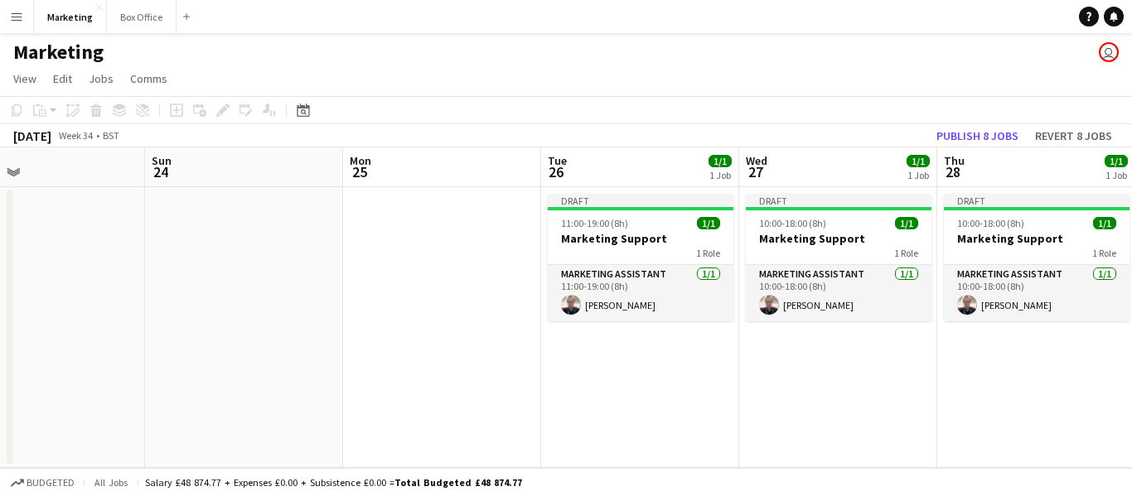
drag, startPoint x: 810, startPoint y: 384, endPoint x: 320, endPoint y: 406, distance: 490.9
click at [320, 406] on app-calendar-viewport "Wed 20 1/1 1 Job Thu 21 1/1 1 Job Fri 22 Sat 23 Sun 24 Mon 25 Tue 26 1/1 1 Job …" at bounding box center [566, 307] width 1132 height 321
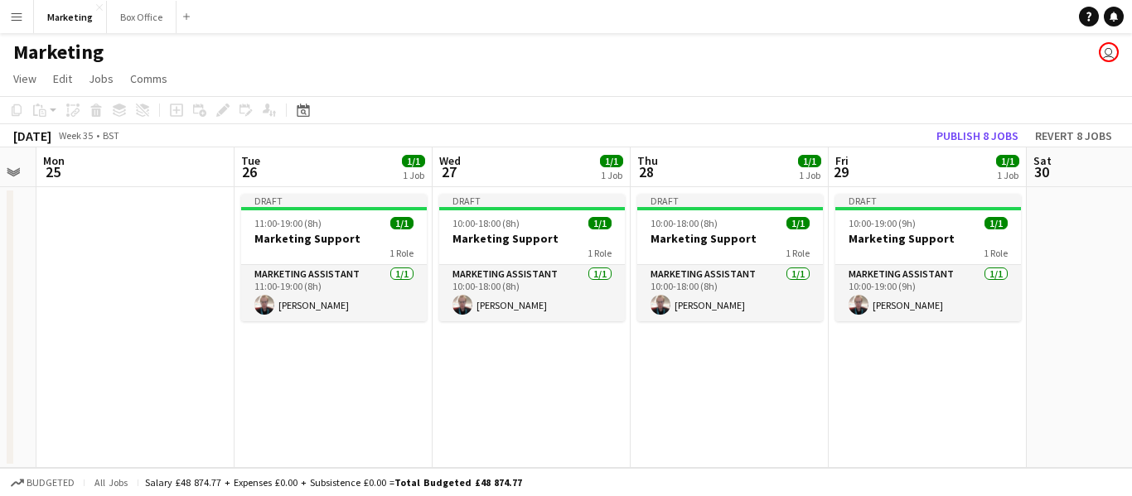
drag, startPoint x: 792, startPoint y: 427, endPoint x: 354, endPoint y: 435, distance: 438.3
click at [354, 435] on app-calendar-viewport "Fri 22 Sat 23 Sun 24 Mon 25 Tue 26 1/1 1 Job Wed 27 1/1 1 Job Thu 28 1/1 1 Job …" at bounding box center [566, 307] width 1132 height 321
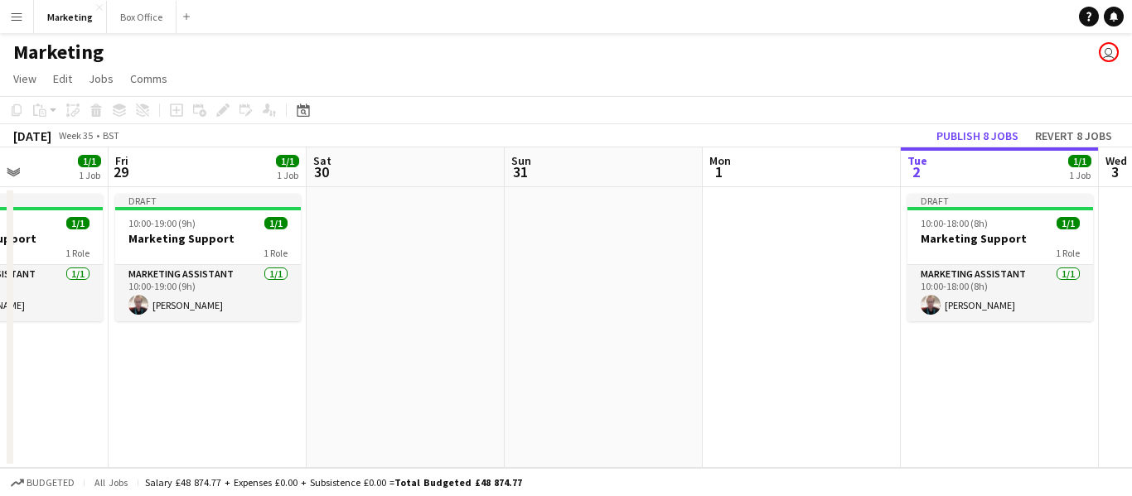
drag, startPoint x: 761, startPoint y: 420, endPoint x: 239, endPoint y: 438, distance: 522.2
click at [239, 438] on app-calendar-viewport "Mon 25 Tue 26 1/1 1 Job Wed 27 1/1 1 Job Thu 28 1/1 1 Job Fri 29 1/1 1 Job Sat …" at bounding box center [566, 307] width 1132 height 321
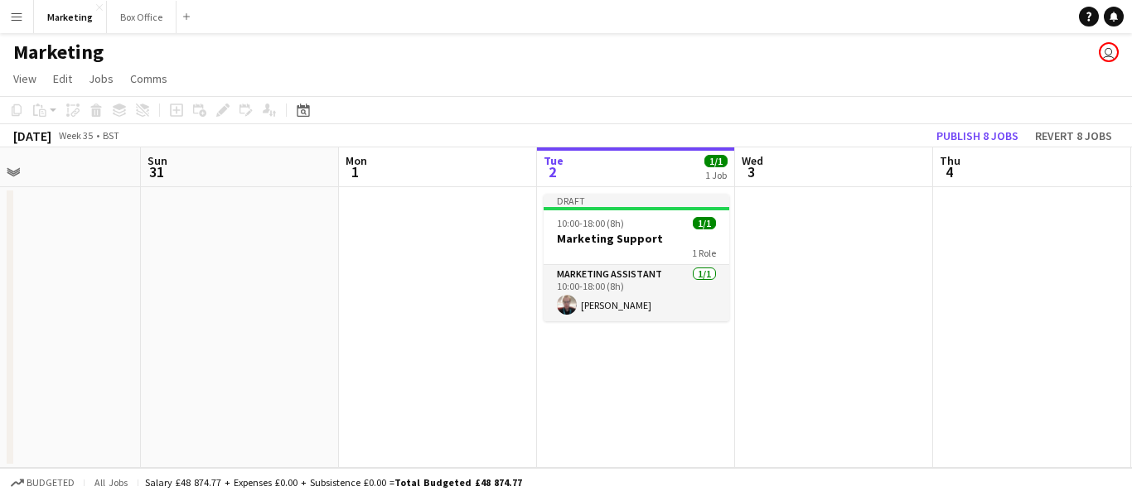
scroll to position [0, 666]
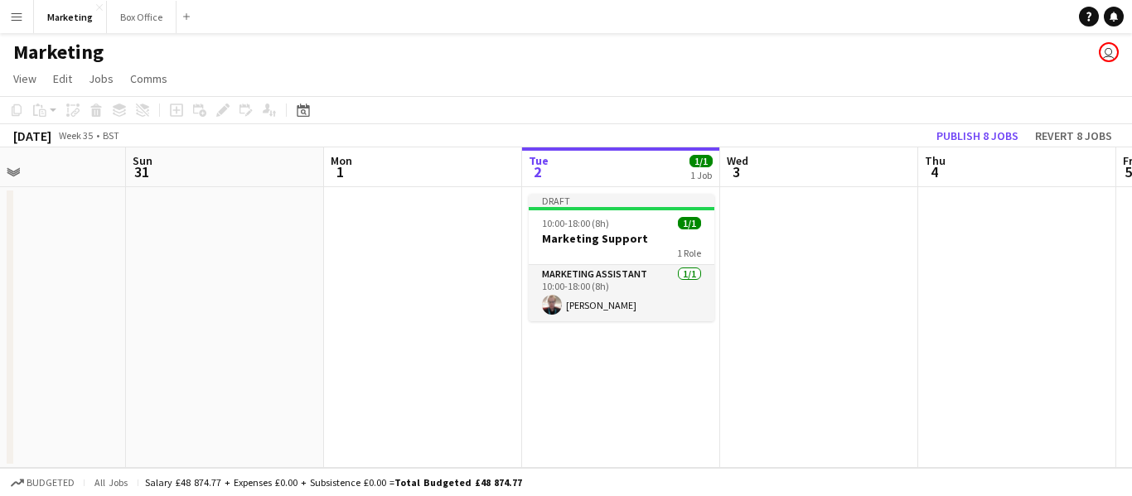
drag, startPoint x: 505, startPoint y: 422, endPoint x: 380, endPoint y: 423, distance: 124.3
click at [380, 423] on app-calendar-viewport "Wed 27 1/1 1 Job Thu 28 1/1 1 Job Fri 29 1/1 1 Job Sat 30 Sun 31 Mon 1 Tue 2 1/…" at bounding box center [566, 307] width 1132 height 321
click at [576, 404] on app-date-cell "Draft 10:00-18:00 (8h) 1/1 Marketing Support 1 Role Marketing Assistant [DATE] …" at bounding box center [621, 327] width 198 height 281
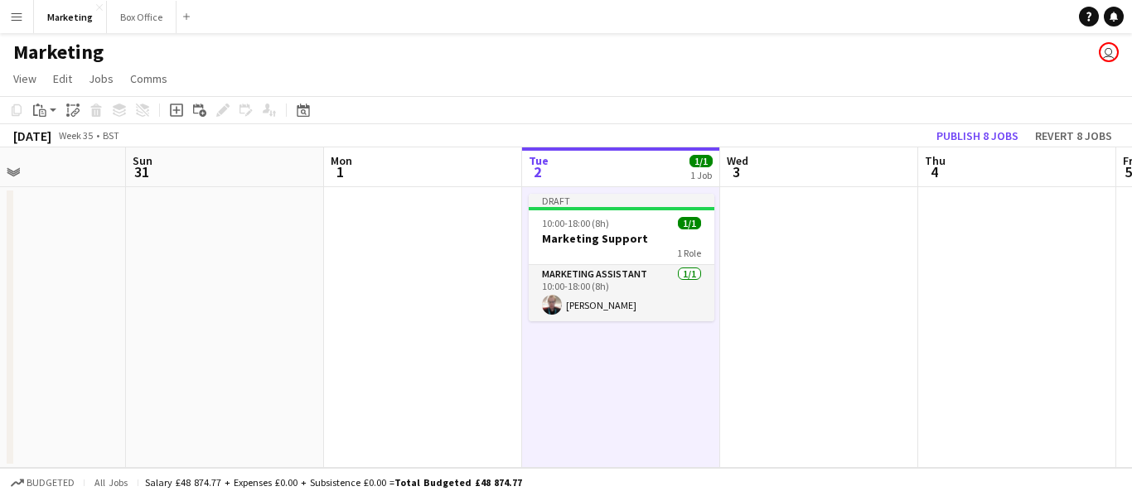
click at [784, 384] on app-date-cell at bounding box center [819, 327] width 198 height 281
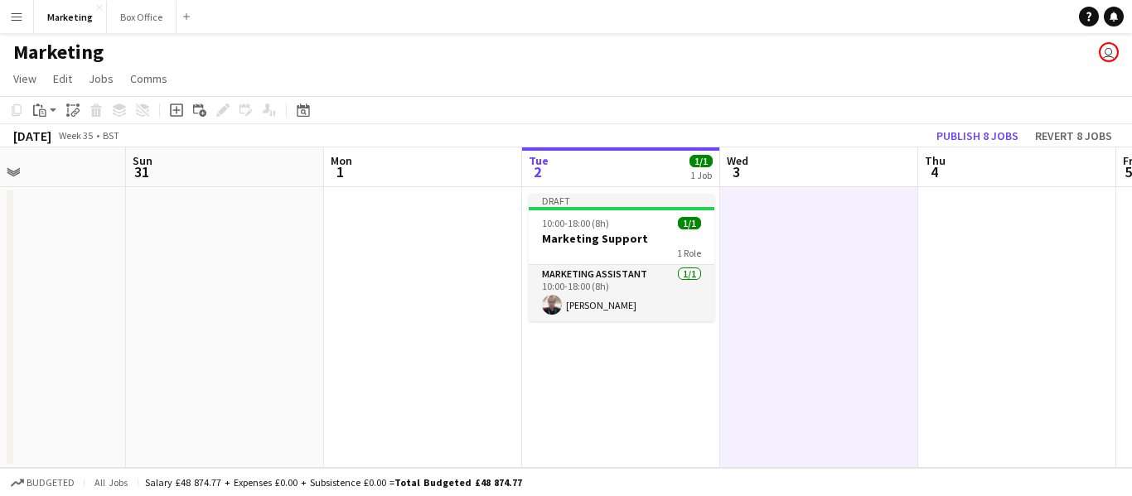
click at [573, 413] on app-date-cell "Draft 10:00-18:00 (8h) 1/1 Marketing Support 1 Role Marketing Assistant [DATE] …" at bounding box center [621, 327] width 198 height 281
